Goal: Task Accomplishment & Management: Use online tool/utility

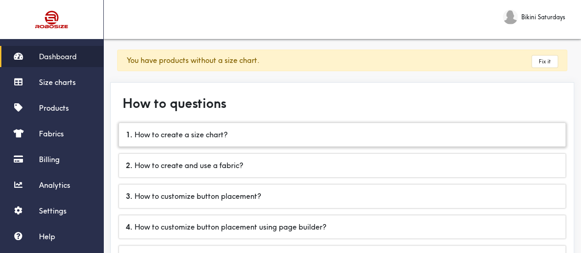
click at [240, 141] on div "1 . How to create a size chart?" at bounding box center [342, 134] width 446 height 23
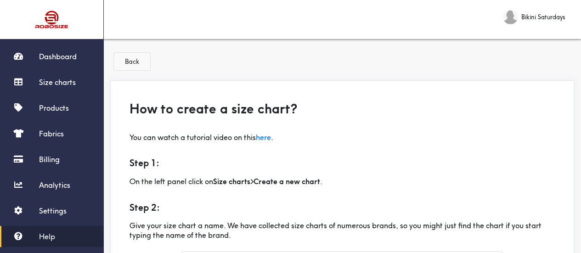
click at [126, 59] on button "Back" at bounding box center [132, 61] width 36 height 17
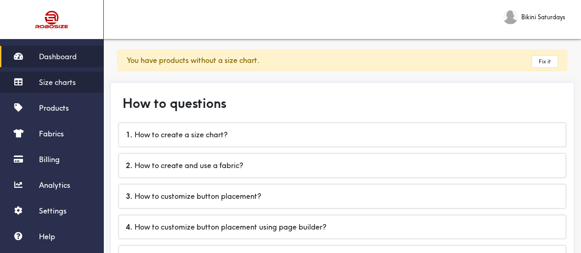
click at [78, 84] on link "Size charts" at bounding box center [51, 82] width 103 height 21
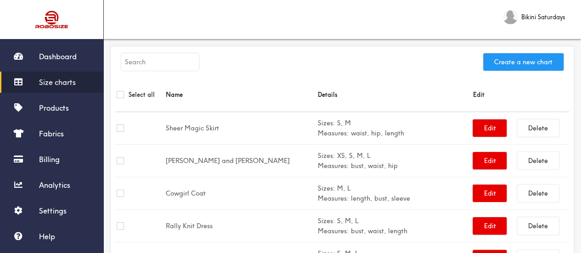
click at [524, 62] on button "Create a new chart" at bounding box center [523, 61] width 80 height 17
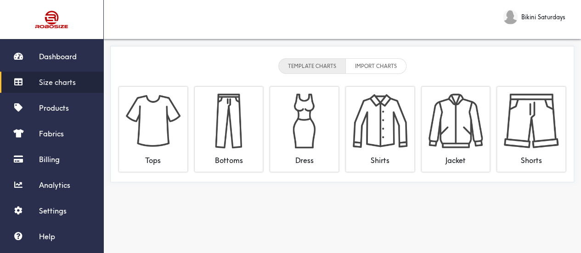
click at [383, 67] on li "IMPORT CHARTS" at bounding box center [376, 66] width 61 height 16
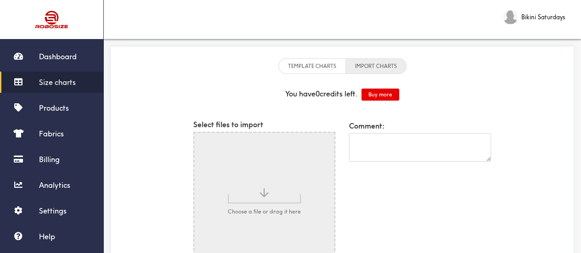
click at [321, 66] on li "TEMPLATE CHARTS" at bounding box center [311, 66] width 67 height 16
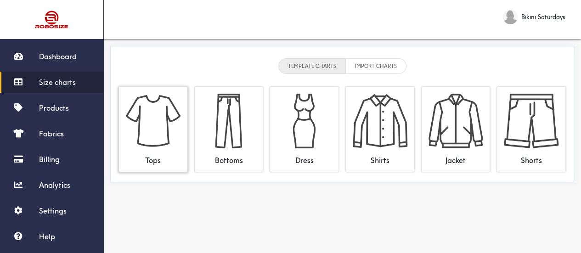
click at [185, 123] on div "Tops" at bounding box center [153, 129] width 68 height 85
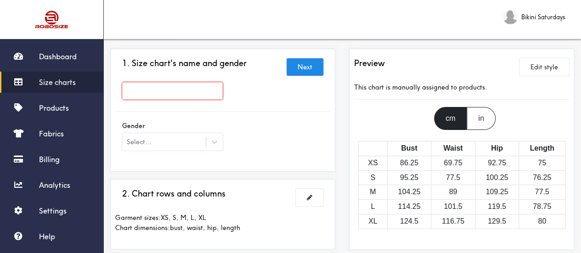
scroll to position [46, 0]
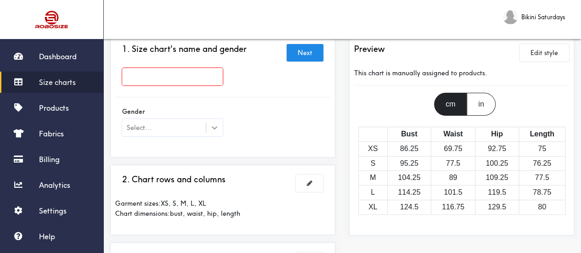
click at [209, 126] on div at bounding box center [214, 127] width 17 height 17
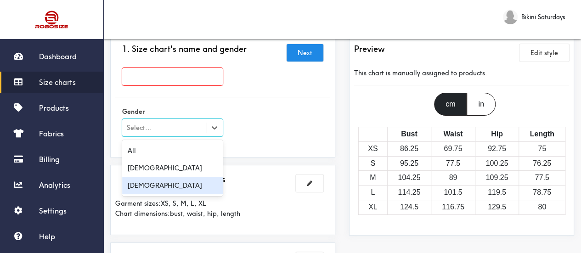
click at [144, 184] on div "[DEMOGRAPHIC_DATA]" at bounding box center [172, 185] width 101 height 17
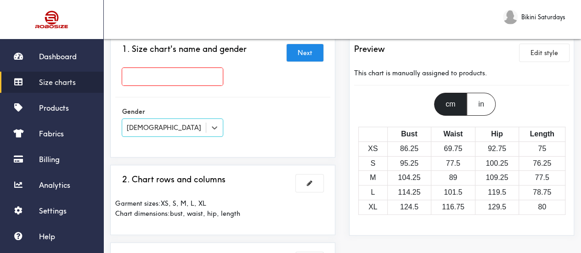
click at [261, 119] on div "Gender option [DEMOGRAPHIC_DATA], selected. Select is focused , press Down to o…" at bounding box center [222, 122] width 215 height 37
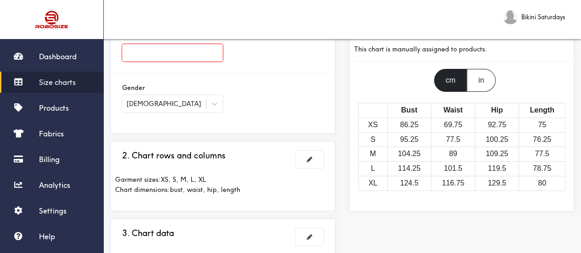
scroll to position [24, 0]
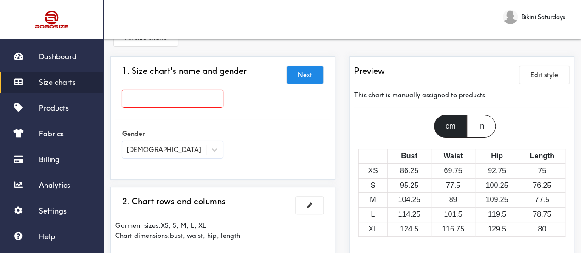
click at [479, 124] on div "in" at bounding box center [480, 126] width 28 height 23
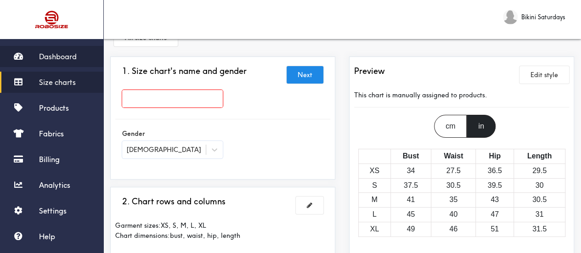
click at [58, 50] on link "Dashboard" at bounding box center [51, 56] width 103 height 21
